Goal: Information Seeking & Learning: Check status

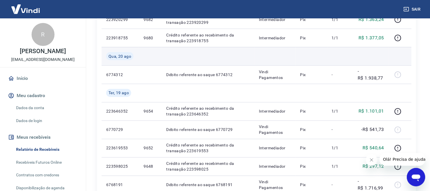
scroll to position [159, 0]
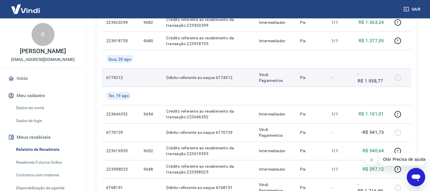
click at [399, 78] on div at bounding box center [400, 77] width 14 height 9
click at [253, 75] on td "Débito referente ao saque 6774312" at bounding box center [208, 77] width 92 height 18
click at [196, 74] on td "Débito referente ao saque 6774312" at bounding box center [208, 77] width 92 height 18
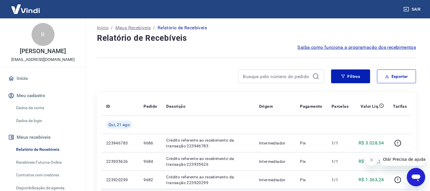
scroll to position [0, 0]
